Goal: Communication & Community: Participate in discussion

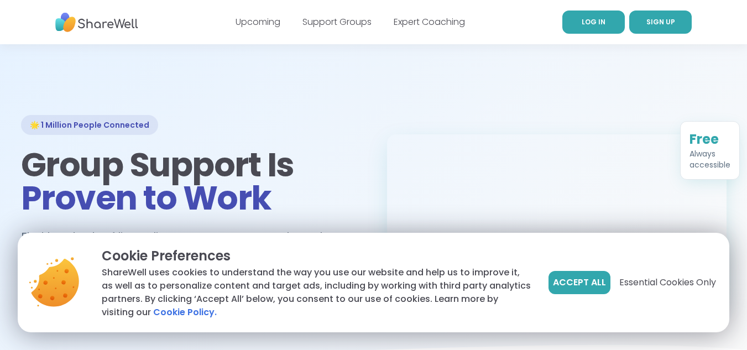
click at [594, 21] on span "LOG IN" at bounding box center [593, 21] width 24 height 9
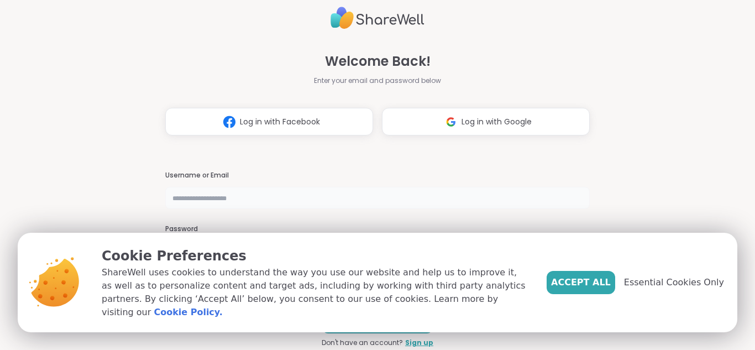
click at [237, 197] on input "text" at bounding box center [377, 198] width 424 height 22
type input "*******"
click at [662, 288] on span "Essential Cookies Only" at bounding box center [674, 282] width 100 height 13
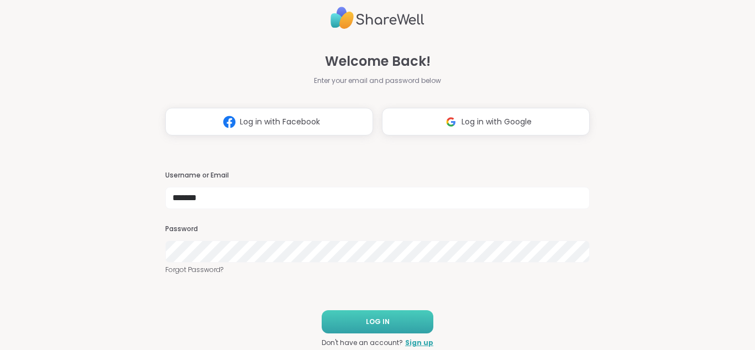
click at [377, 320] on span "LOG IN" at bounding box center [378, 322] width 24 height 10
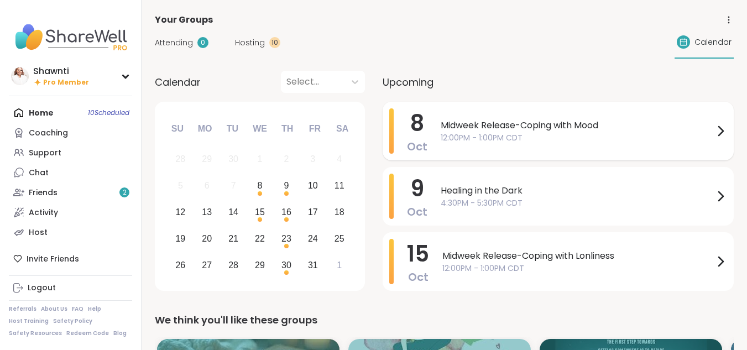
click at [514, 134] on span "12:00PM - 1:00PM CDT" at bounding box center [576, 138] width 273 height 12
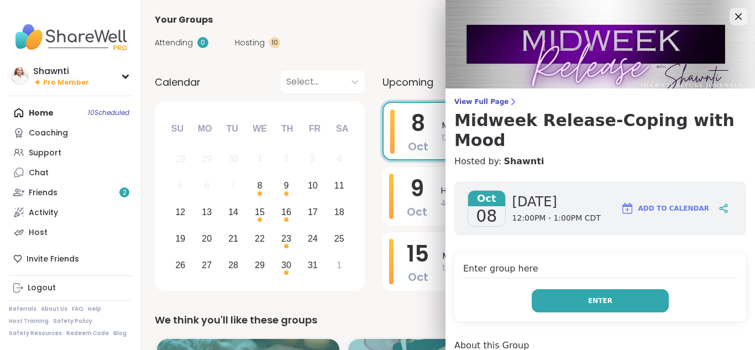
click at [565, 289] on button "Enter" at bounding box center [600, 300] width 137 height 23
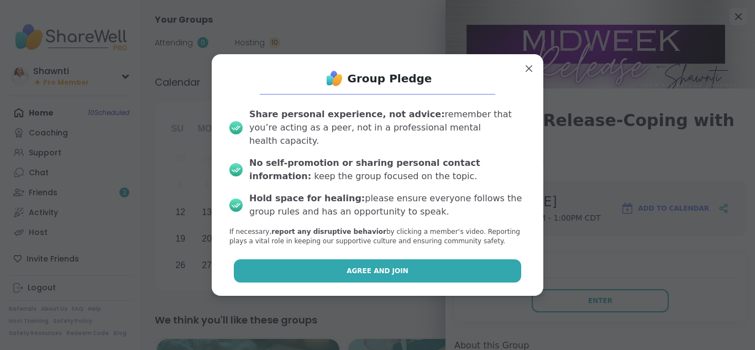
click at [413, 262] on button "Agree and Join" at bounding box center [378, 270] width 288 height 23
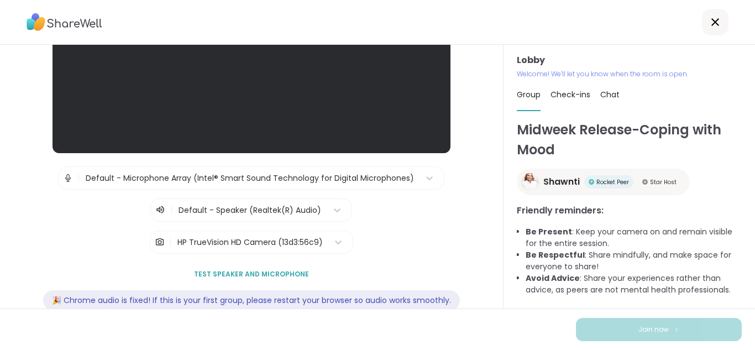
scroll to position [149, 0]
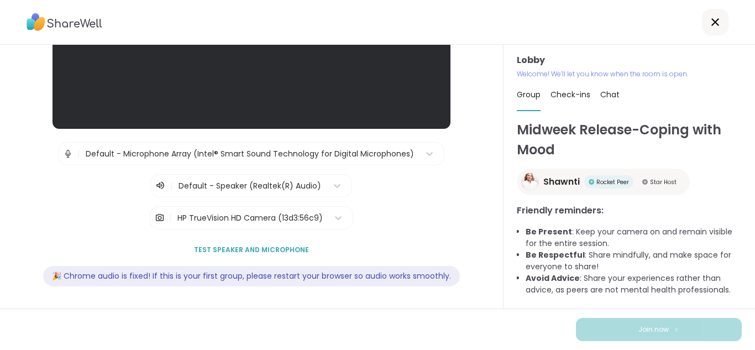
click at [266, 246] on span "Test speaker and microphone" at bounding box center [251, 250] width 115 height 10
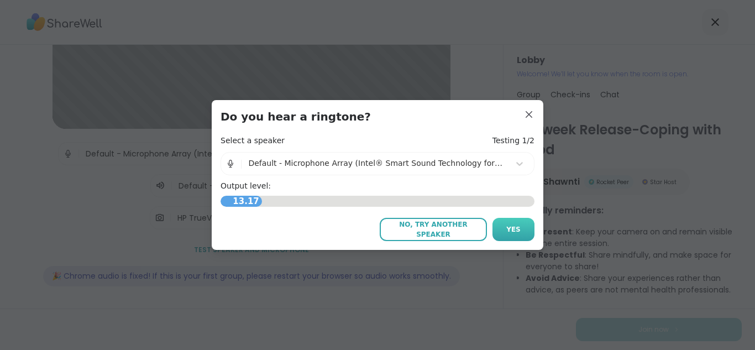
click at [512, 230] on span "Yes" at bounding box center [513, 229] width 14 height 10
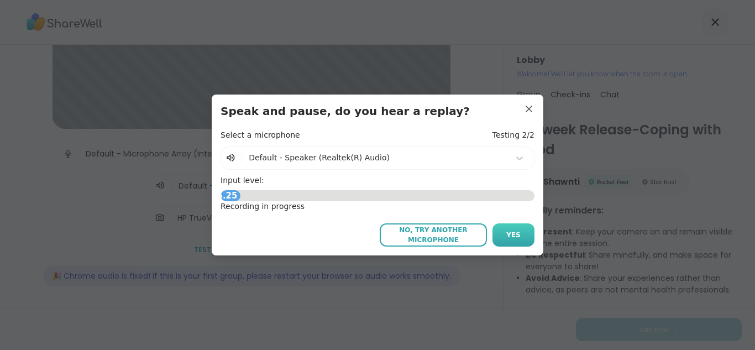
click at [510, 235] on span "Yes" at bounding box center [513, 235] width 14 height 10
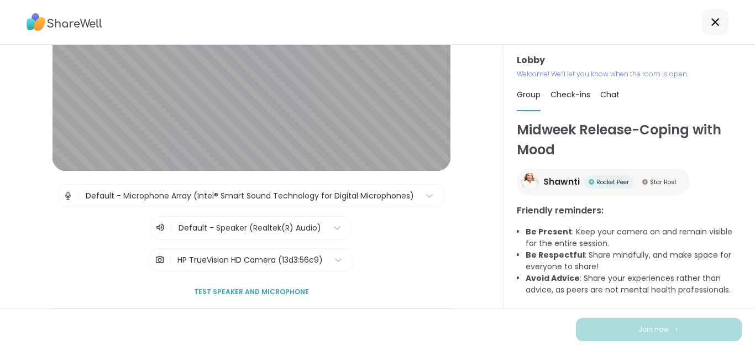
scroll to position [111, 0]
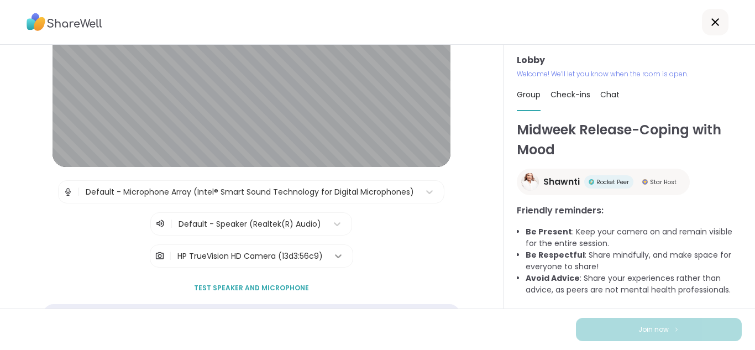
click at [328, 255] on div at bounding box center [338, 256] width 20 height 20
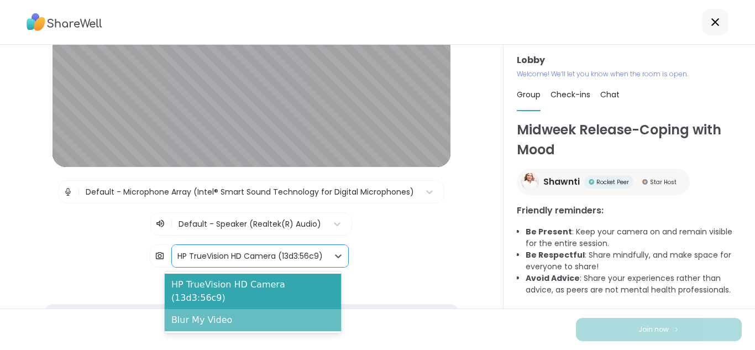
click at [297, 309] on div "Blur My Video" at bounding box center [253, 320] width 177 height 22
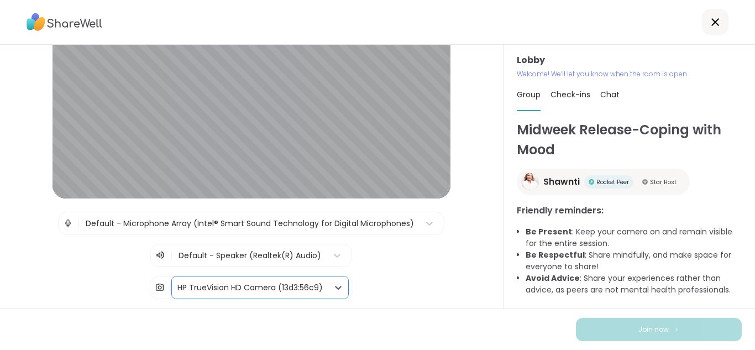
scroll to position [0, 0]
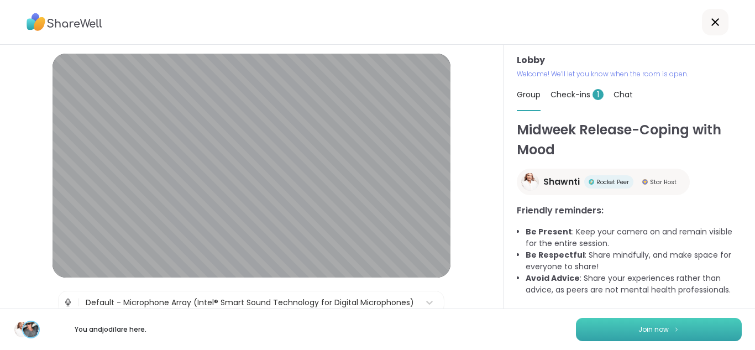
click at [643, 326] on span "Join now" at bounding box center [653, 329] width 30 height 10
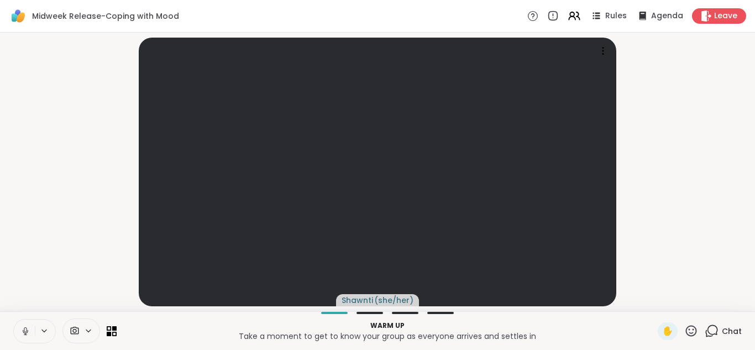
click at [709, 327] on icon at bounding box center [712, 330] width 10 height 10
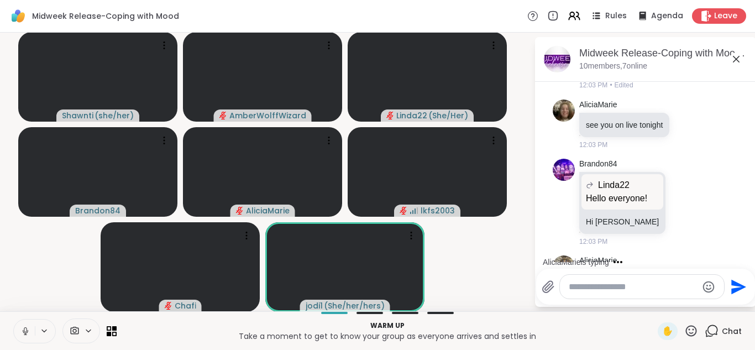
scroll to position [345, 0]
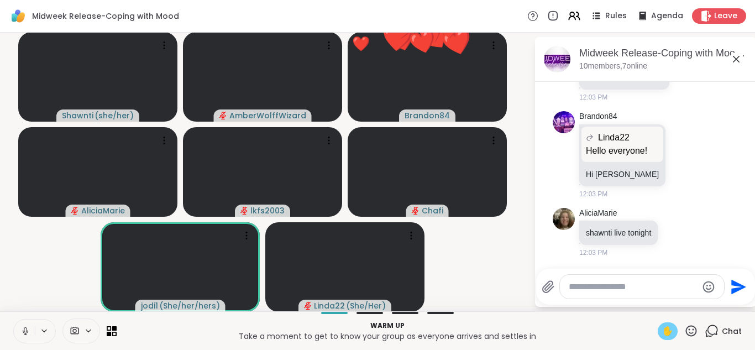
click at [662, 330] on span "✋" at bounding box center [667, 330] width 11 height 13
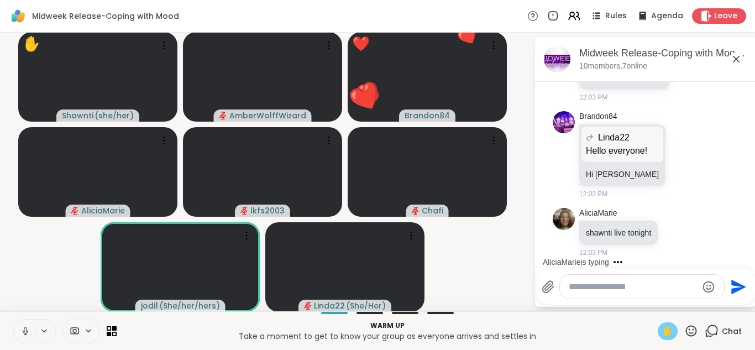
click at [662, 330] on span "✋" at bounding box center [667, 330] width 11 height 13
click at [684, 327] on icon at bounding box center [691, 331] width 14 height 14
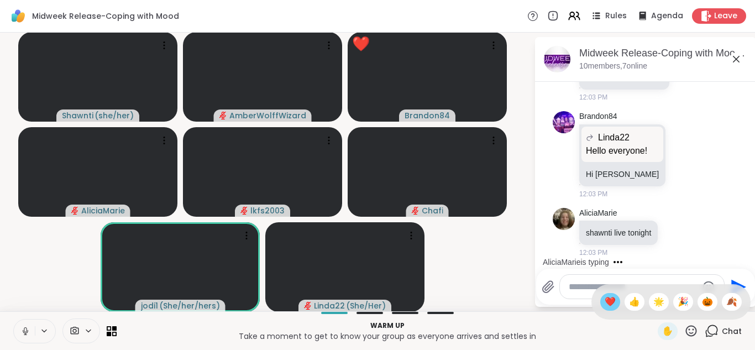
click at [605, 298] on span "❤️" at bounding box center [610, 301] width 11 height 13
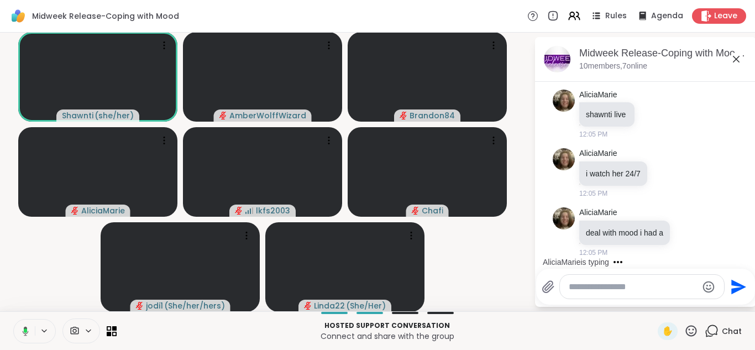
scroll to position [651, 0]
click at [581, 289] on textarea "Type your message" at bounding box center [633, 286] width 129 height 11
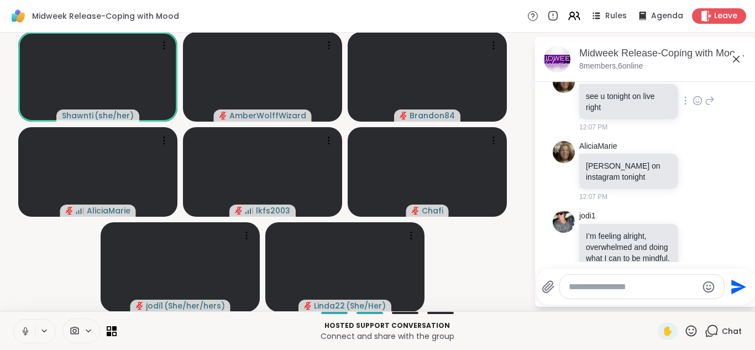
scroll to position [1168, 0]
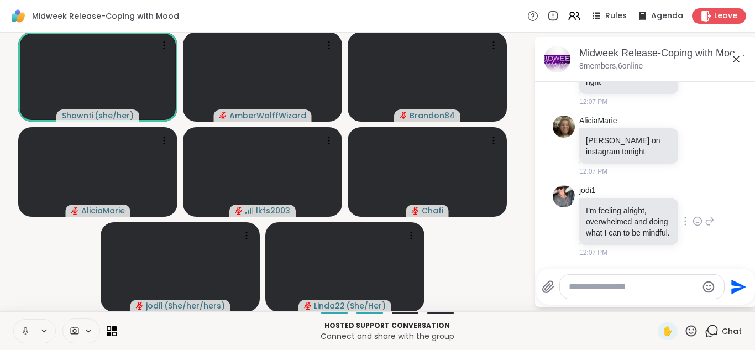
click at [694, 217] on icon at bounding box center [698, 221] width 8 height 8
click at [692, 198] on div "Select Reaction: Heart" at bounding box center [697, 203] width 10 height 10
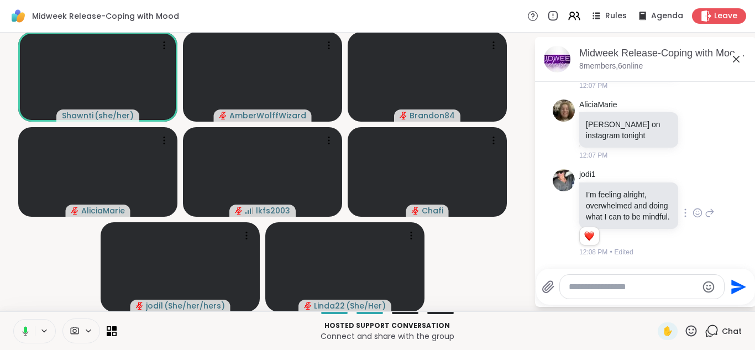
scroll to position [1184, 0]
click at [593, 290] on textarea "Type your message" at bounding box center [633, 286] width 129 height 11
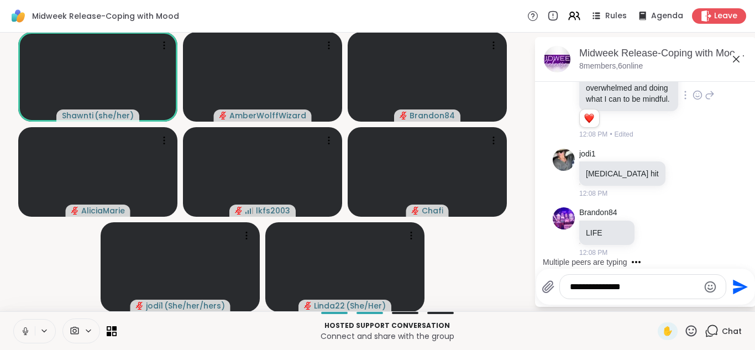
scroll to position [1360, 0]
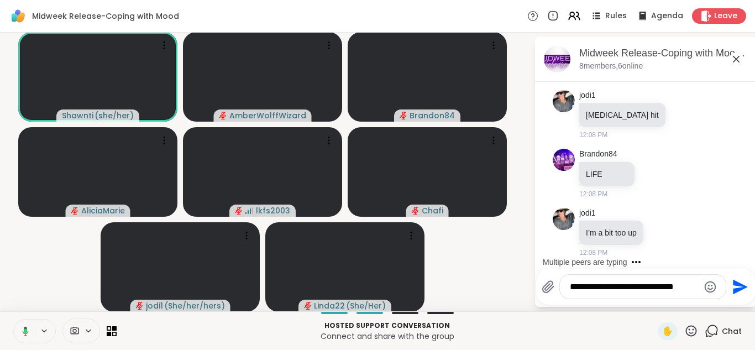
type textarea "**********"
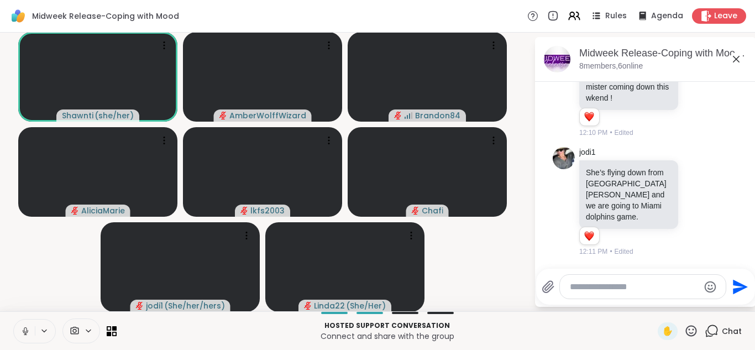
scroll to position [2127, 0]
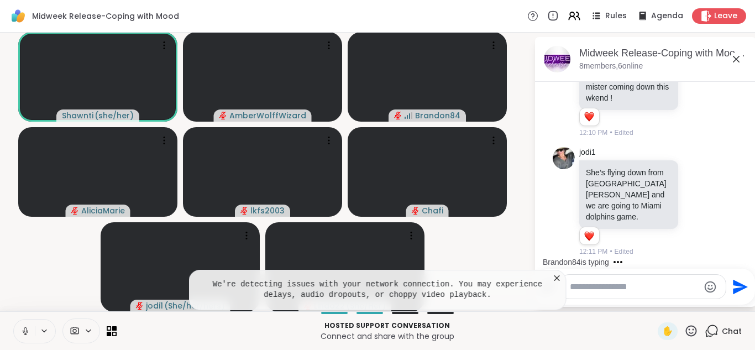
click at [554, 277] on icon at bounding box center [557, 278] width 6 height 6
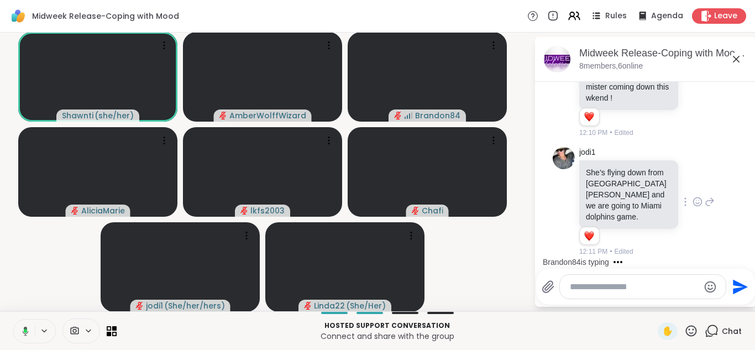
scroll to position [2126, 0]
click at [580, 287] on textarea "Type your message" at bounding box center [634, 286] width 129 height 11
paste textarea "**********"
type textarea "**********"
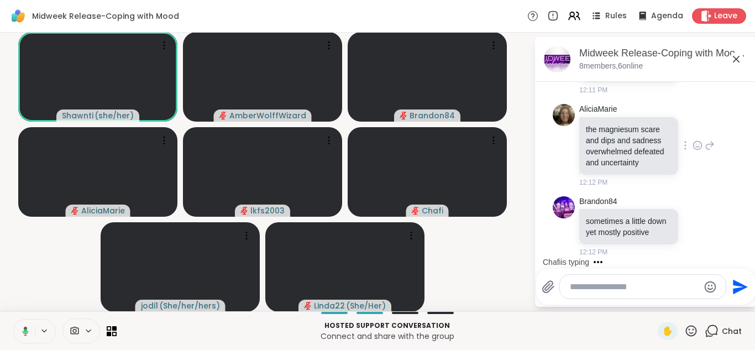
scroll to position [2618, 0]
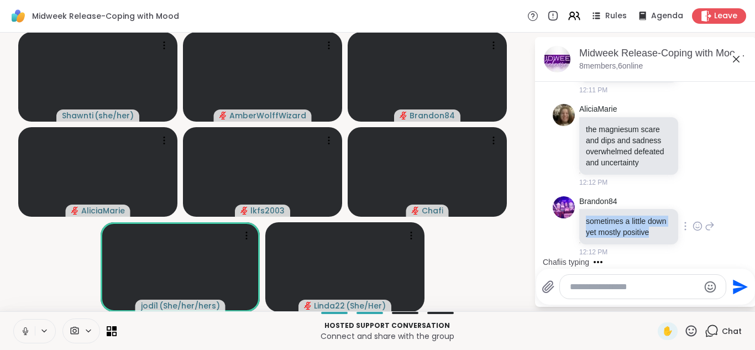
drag, startPoint x: 577, startPoint y: 210, endPoint x: 617, endPoint y: 232, distance: 45.5
click at [617, 232] on p "sometimes a little down yet mostly positive" at bounding box center [629, 227] width 86 height 22
copy p "sometimes a little down yet mostly positive"
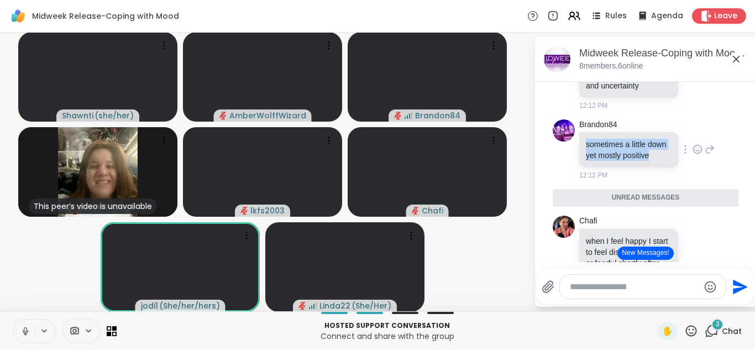
scroll to position [2736, 0]
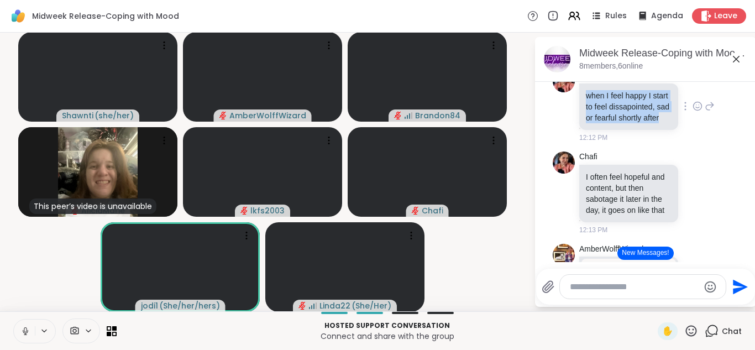
drag, startPoint x: 579, startPoint y: 173, endPoint x: 652, endPoint y: 206, distance: 80.1
click at [652, 130] on div "when I feel happy I start to feel dissapointed, sad or fearful shortly after" at bounding box center [628, 106] width 99 height 46
copy p "when I feel happy I start to feel dissapointed, sad or fearful shortly after"
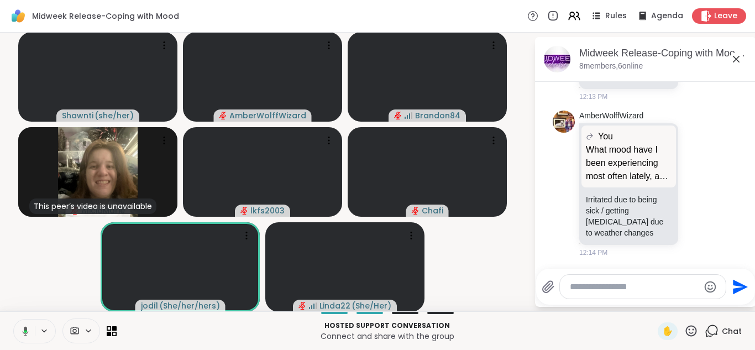
scroll to position [2969, 0]
drag, startPoint x: 577, startPoint y: 199, endPoint x: 646, endPoint y: 230, distance: 75.2
click at [646, 230] on p "Irritated due to being sick / getting [MEDICAL_DATA] due to weather changes" at bounding box center [629, 216] width 86 height 44
copy p "Irritated due to being sick / getting [MEDICAL_DATA] due to weather changes"
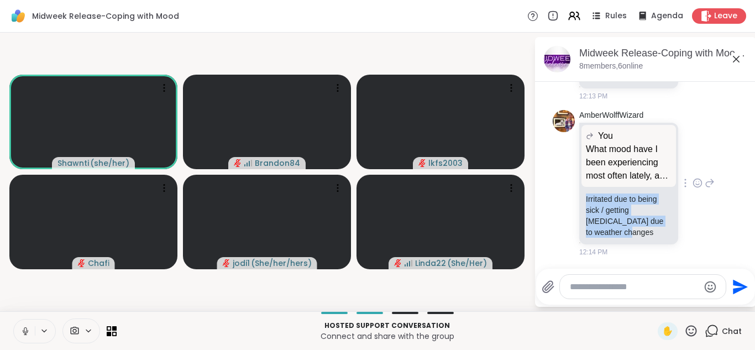
scroll to position [3001, 0]
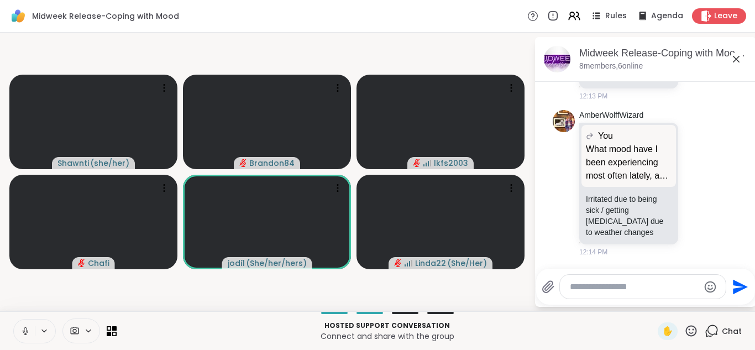
click at [686, 333] on icon at bounding box center [691, 330] width 11 height 11
click at [605, 298] on span "❤️" at bounding box center [610, 301] width 11 height 13
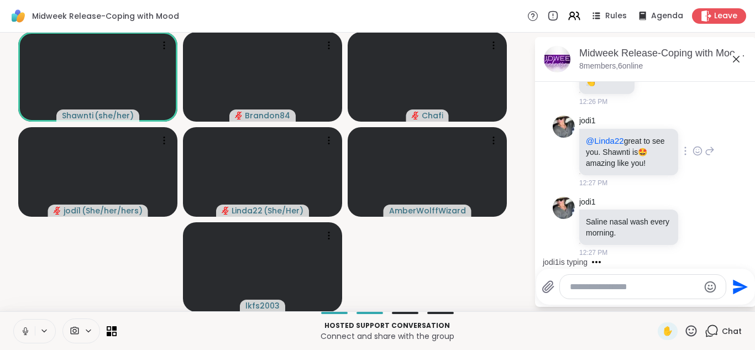
scroll to position [3843, 0]
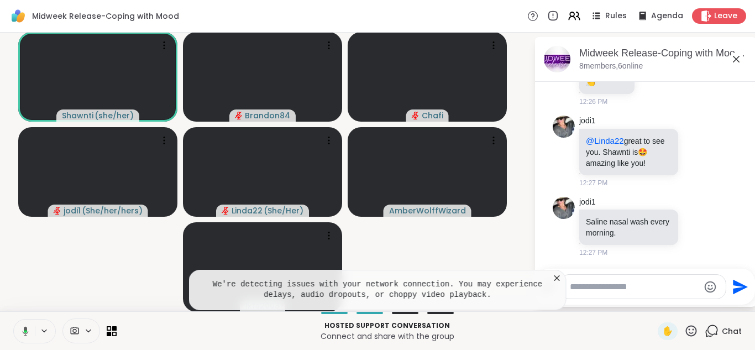
click at [554, 278] on icon at bounding box center [557, 278] width 6 height 6
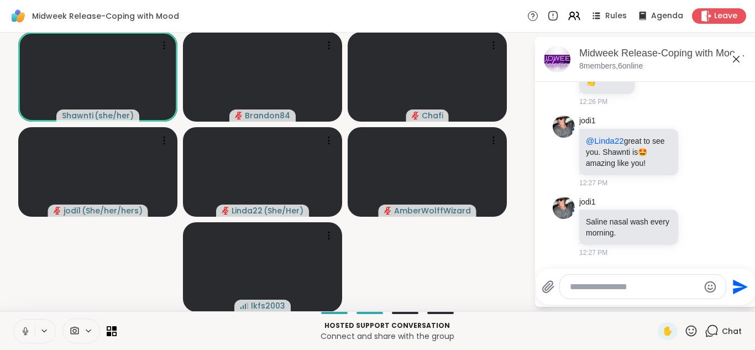
click at [589, 285] on textarea "Type your message" at bounding box center [634, 286] width 129 height 11
paste textarea "**********"
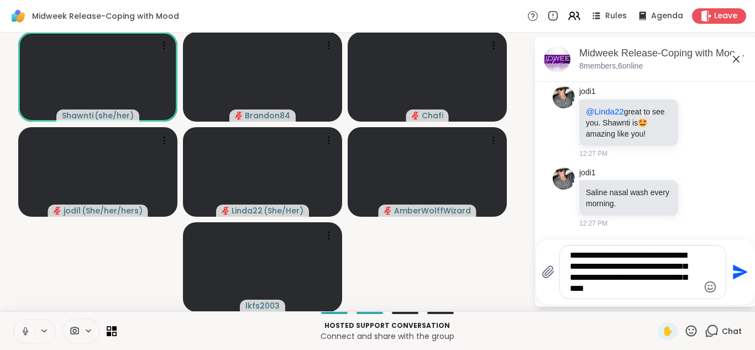
click at [633, 263] on textarea "**********" at bounding box center [634, 272] width 129 height 44
type textarea "**********"
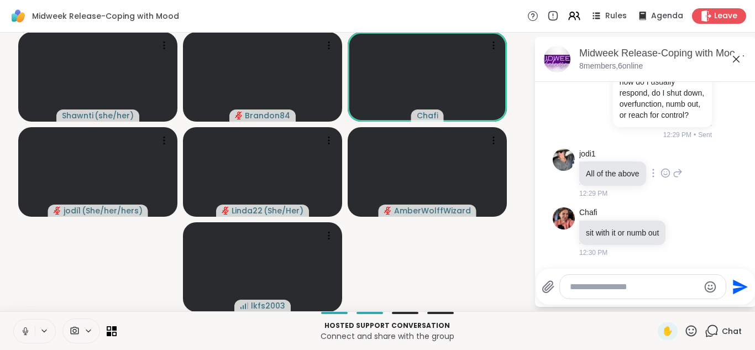
scroll to position [4128, 0]
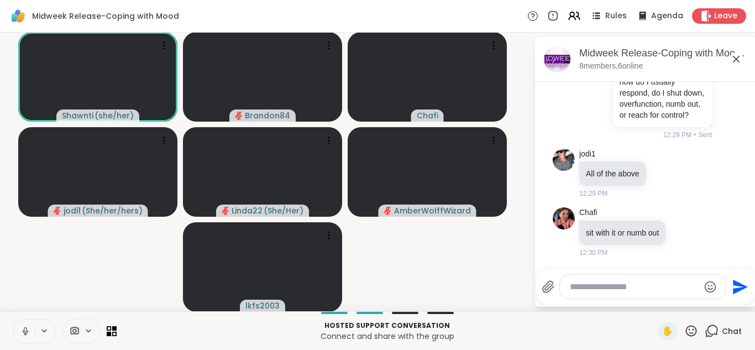
click at [685, 330] on icon at bounding box center [691, 331] width 14 height 14
click at [605, 302] on span "❤️" at bounding box center [610, 301] width 11 height 13
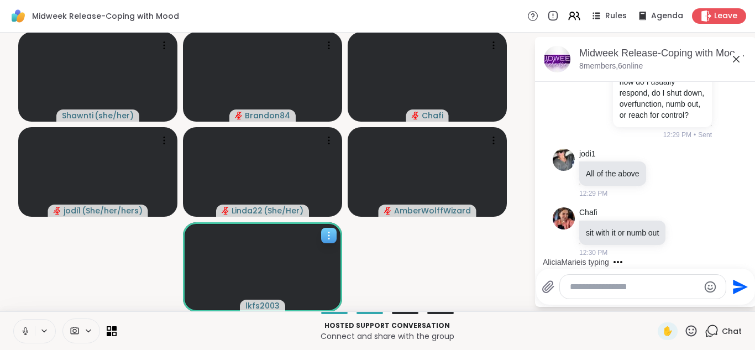
click at [327, 233] on icon at bounding box center [328, 235] width 11 height 11
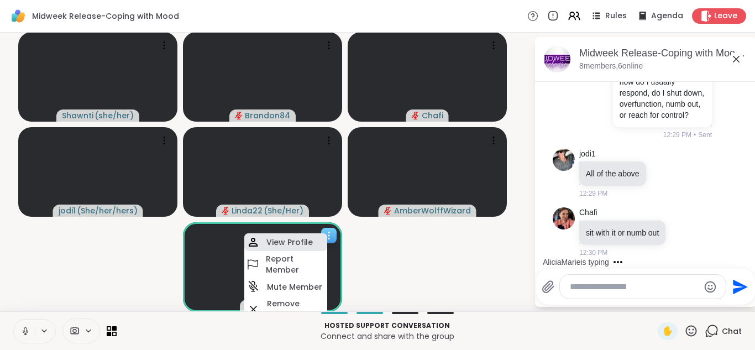
scroll to position [4263, 0]
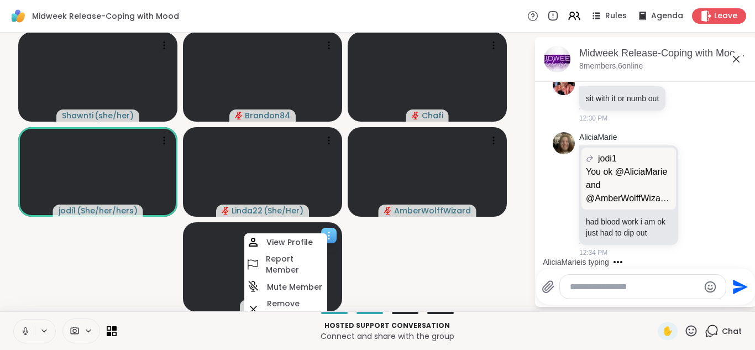
drag, startPoint x: 296, startPoint y: 286, endPoint x: 302, endPoint y: 283, distance: 6.9
click at [295, 286] on h4 "Mute Member" at bounding box center [294, 286] width 55 height 11
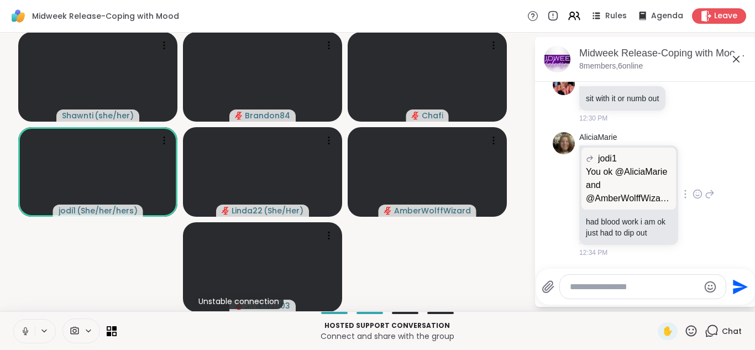
click at [694, 193] on icon at bounding box center [698, 194] width 8 height 8
click at [668, 175] on div "Select Reaction: Thumbs up" at bounding box center [673, 176] width 10 height 10
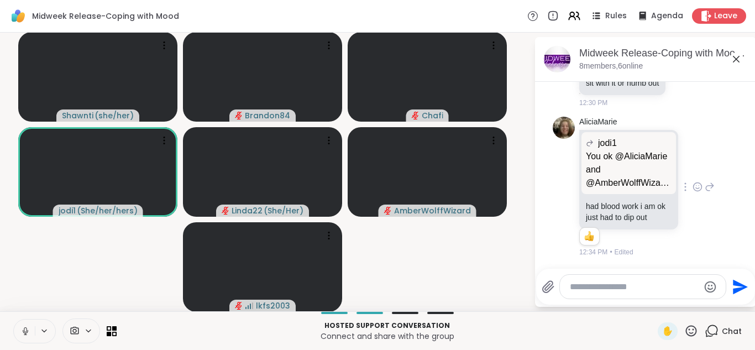
scroll to position [4278, 0]
click at [575, 286] on textarea "Type your message" at bounding box center [634, 286] width 129 height 11
paste textarea "**********"
type textarea "**********"
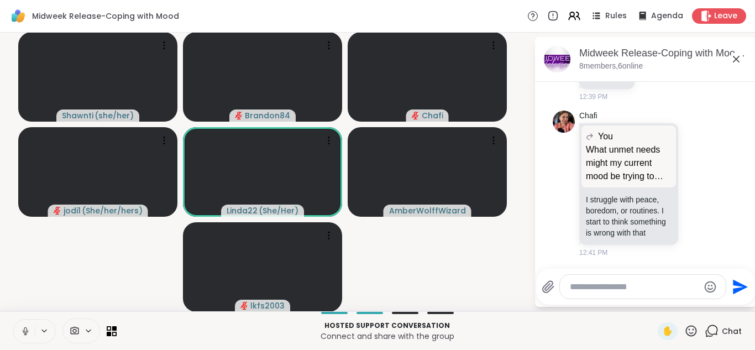
scroll to position [4851, 0]
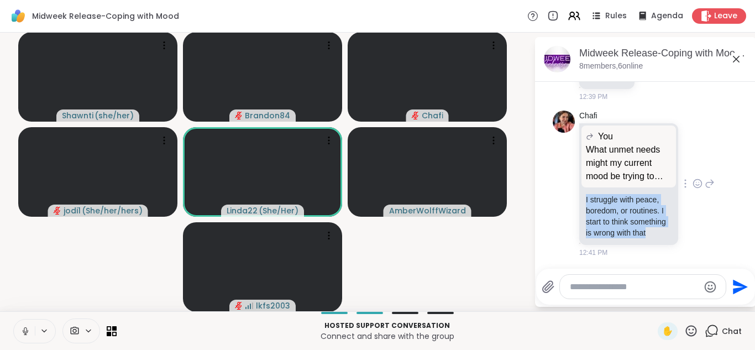
drag, startPoint x: 576, startPoint y: 189, endPoint x: 623, endPoint y: 233, distance: 64.5
click at [623, 233] on div "What unmet needs might my current mood be trying to communicate to me? I strugg…" at bounding box center [628, 215] width 99 height 57
copy p "I struggle with peace, boredom, or routines. I start to think something is wron…"
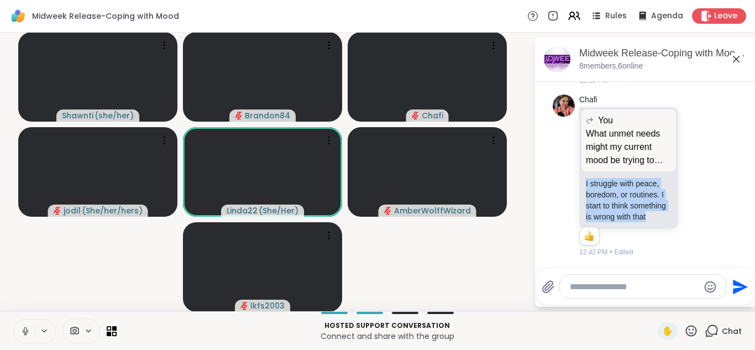
scroll to position [4867, 0]
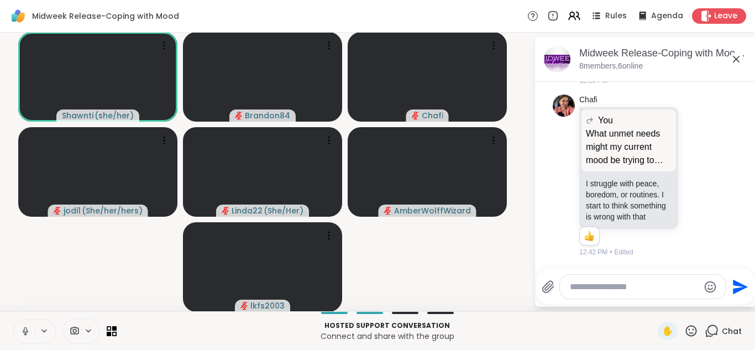
click at [684, 327] on icon at bounding box center [691, 331] width 14 height 14
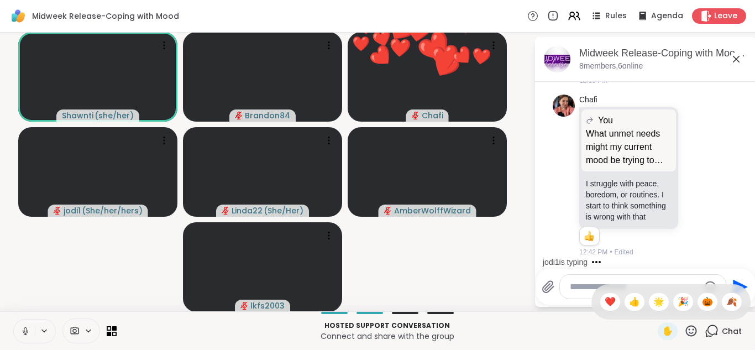
drag, startPoint x: 598, startPoint y: 298, endPoint x: 592, endPoint y: 311, distance: 14.3
click at [605, 298] on span "❤️" at bounding box center [610, 301] width 11 height 13
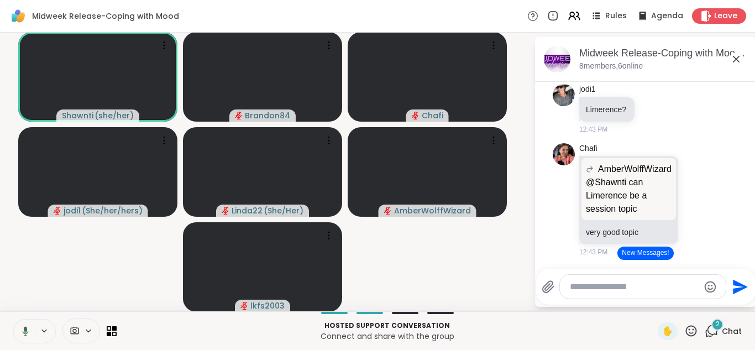
scroll to position [5129, 0]
click at [685, 329] on icon at bounding box center [691, 331] width 14 height 14
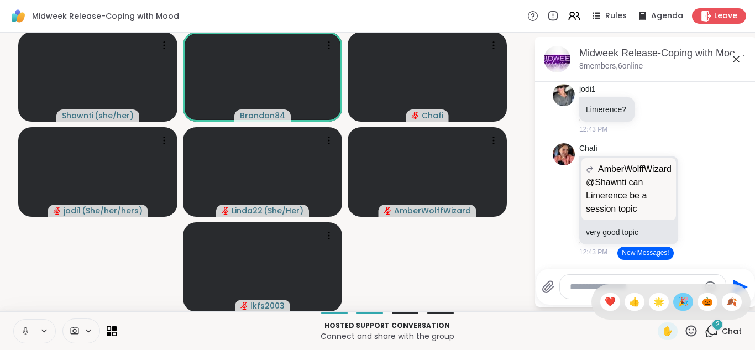
click at [677, 301] on span "🎉" at bounding box center [682, 301] width 11 height 13
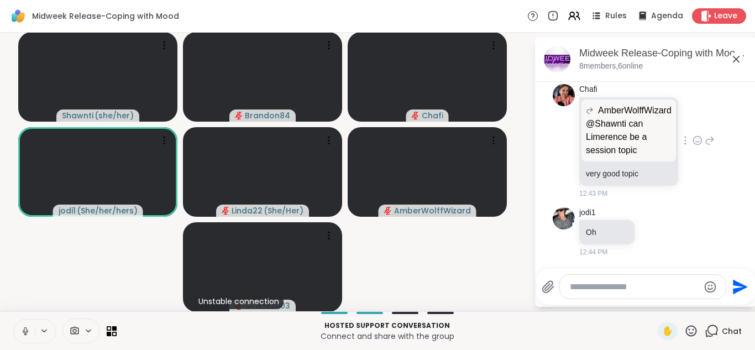
scroll to position [5219, 0]
click at [692, 146] on icon at bounding box center [697, 140] width 10 height 11
click at [605, 128] on div "Select Reaction: Heart" at bounding box center [610, 123] width 10 height 10
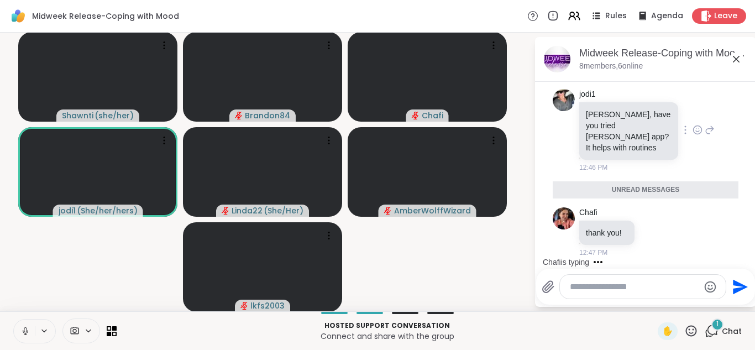
scroll to position [5430, 0]
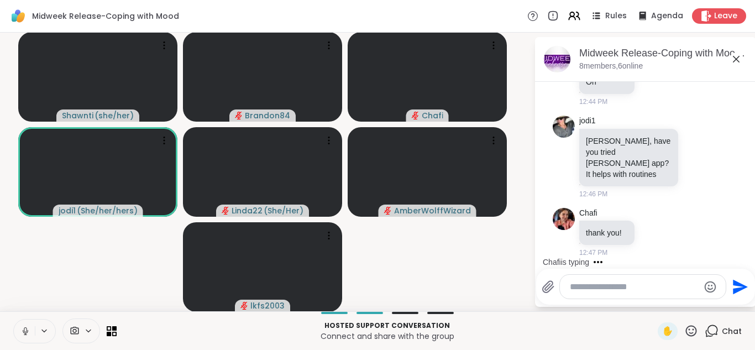
click at [575, 287] on textarea "Type your message" at bounding box center [634, 286] width 129 height 11
paste textarea "**********"
type textarea "**********"
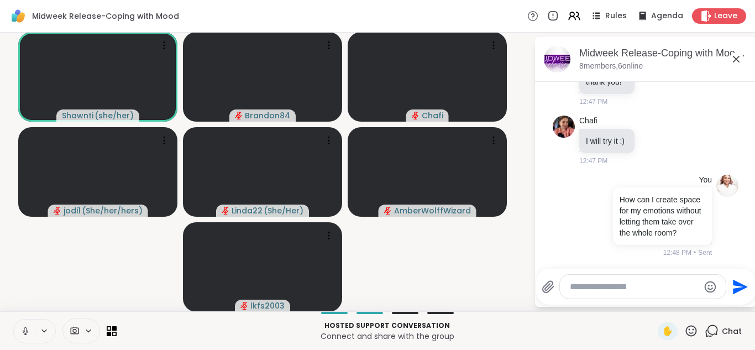
scroll to position [5603, 0]
paste textarea "**********"
type textarea "**********"
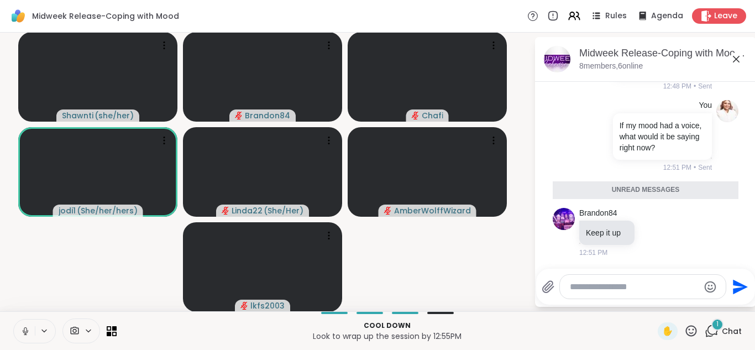
scroll to position [5744, 0]
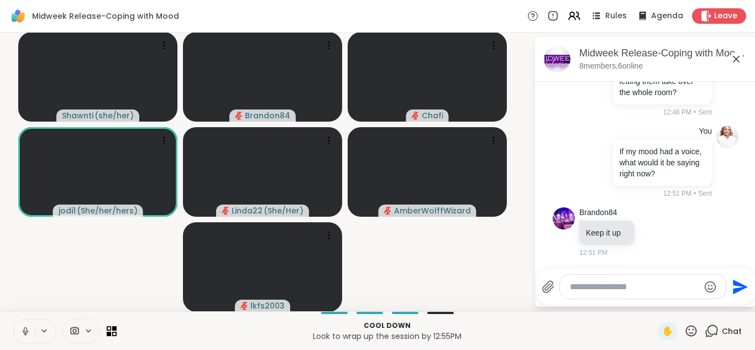
click at [684, 329] on icon at bounding box center [691, 331] width 14 height 14
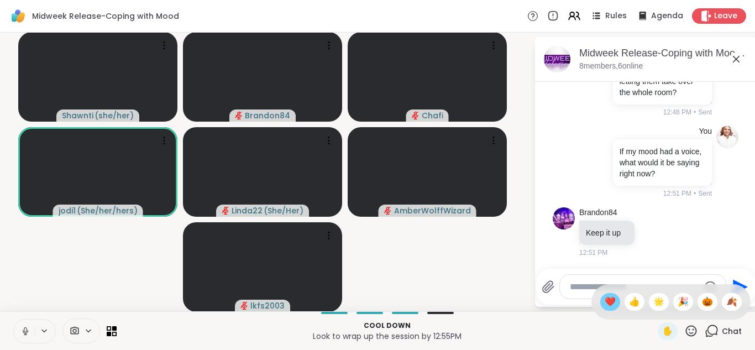
click at [605, 300] on span "❤️" at bounding box center [610, 301] width 11 height 13
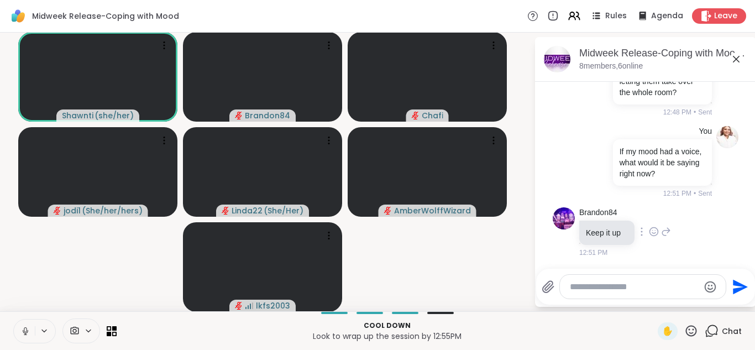
click at [649, 232] on icon at bounding box center [654, 231] width 10 height 11
click at [649, 216] on div "Select Reaction: Heart" at bounding box center [654, 214] width 10 height 10
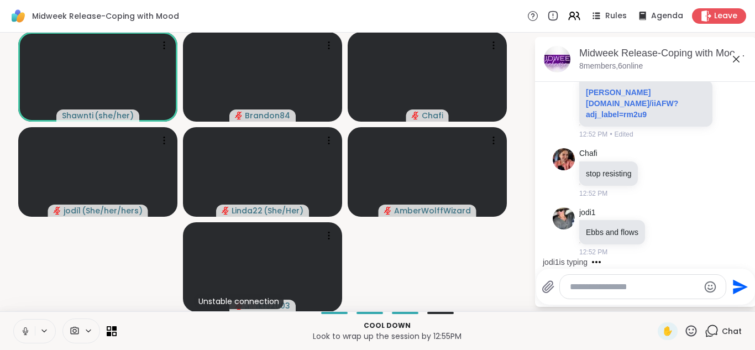
scroll to position [6329, 0]
click at [572, 287] on textarea "Type your message" at bounding box center [634, 286] width 129 height 11
paste textarea "**********"
type textarea "**********"
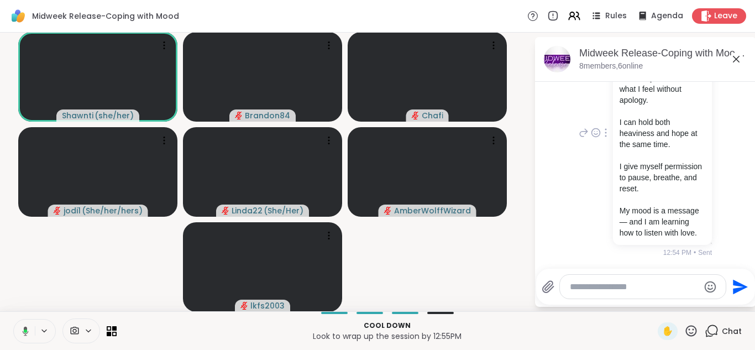
scroll to position [6543, 0]
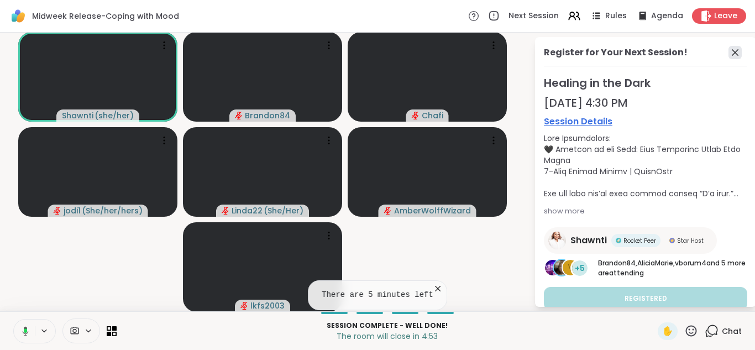
click at [728, 50] on icon at bounding box center [734, 52] width 13 height 13
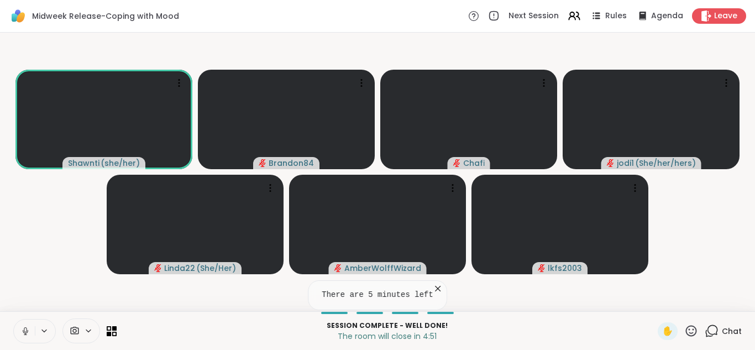
click at [710, 332] on icon at bounding box center [712, 330] width 10 height 10
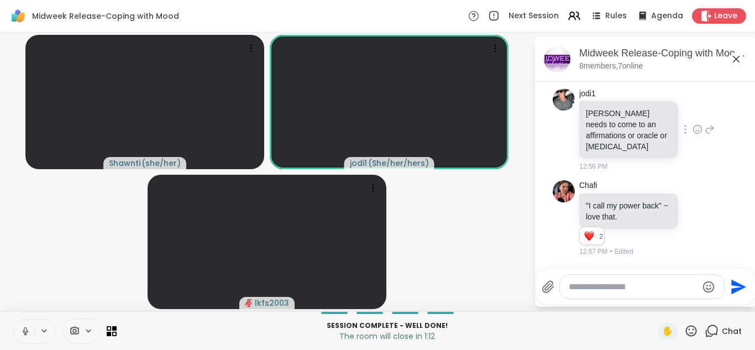
scroll to position [6702, 0]
